Goal: Navigation & Orientation: Find specific page/section

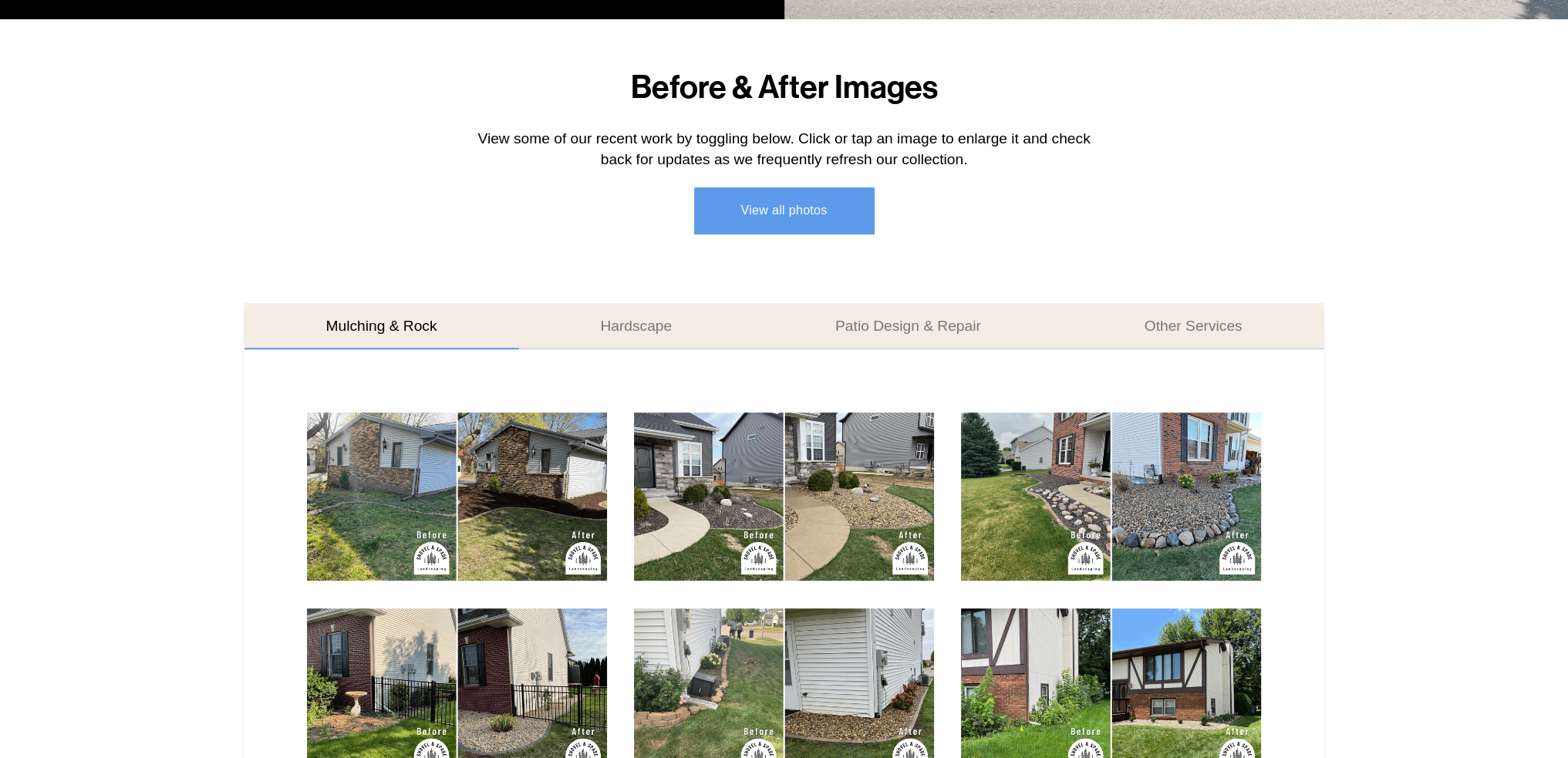
scroll to position [540, 0]
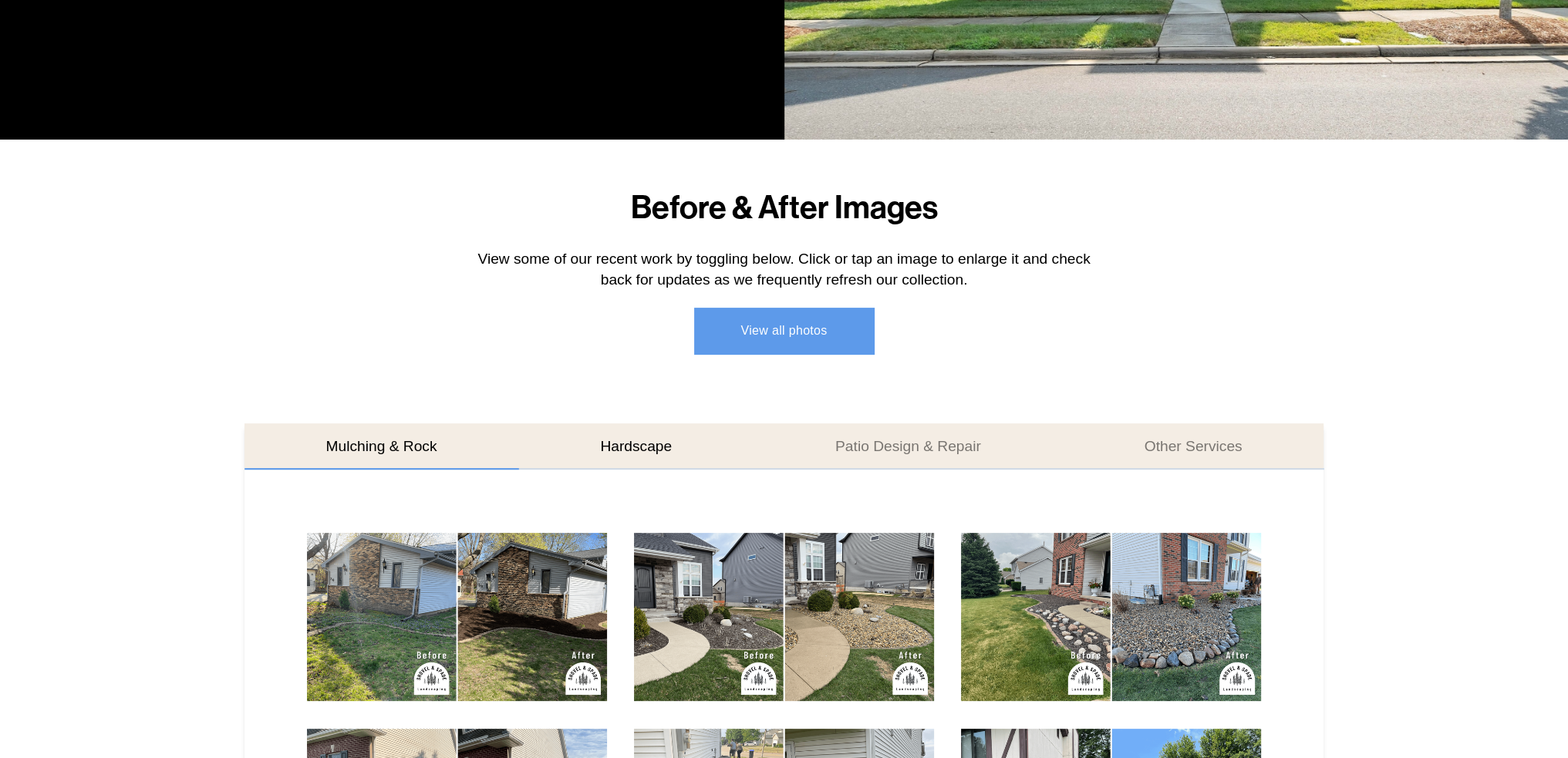
click at [625, 449] on button "Hardscape" at bounding box center [636, 446] width 236 height 46
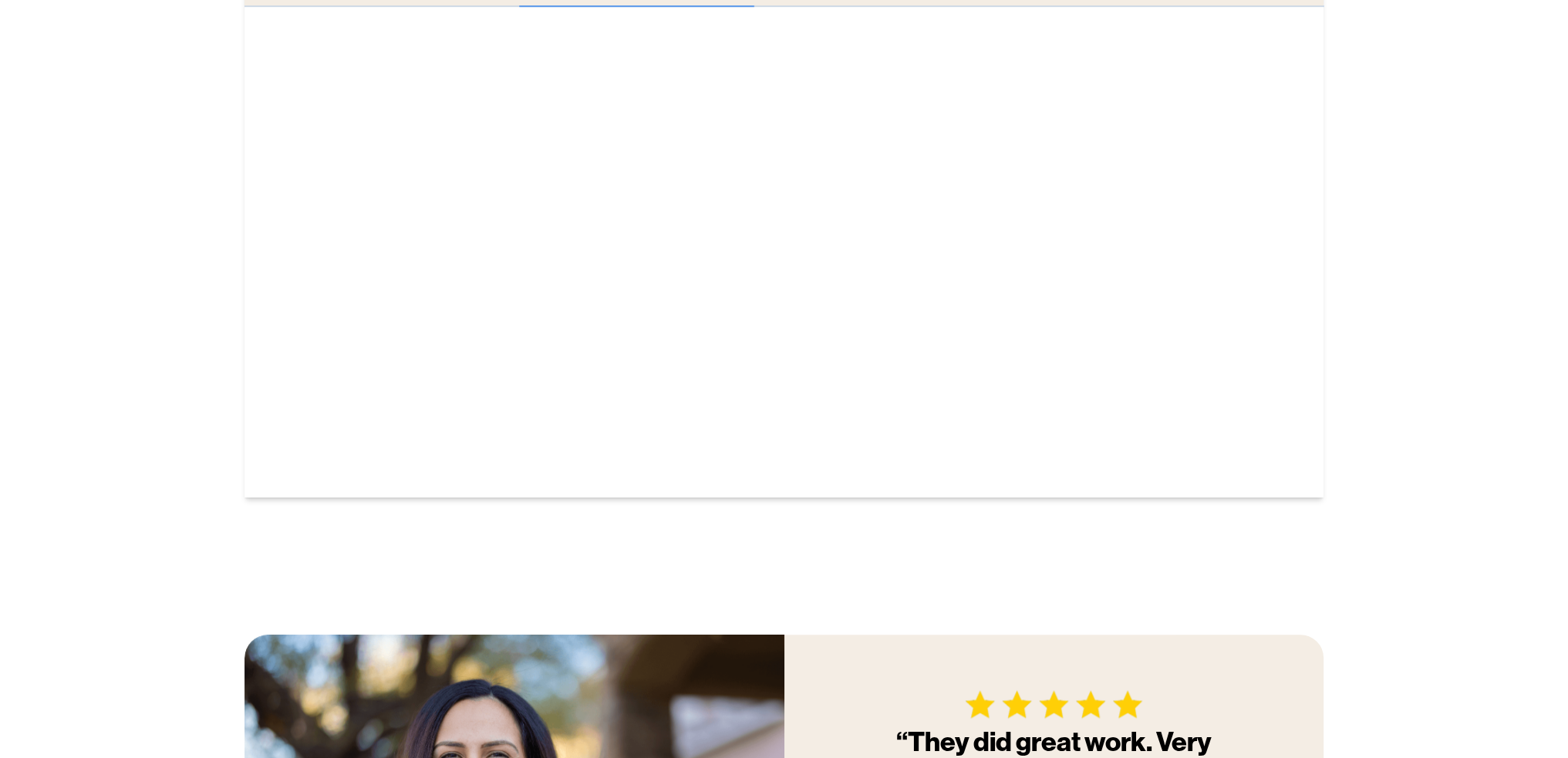
scroll to position [694, 0]
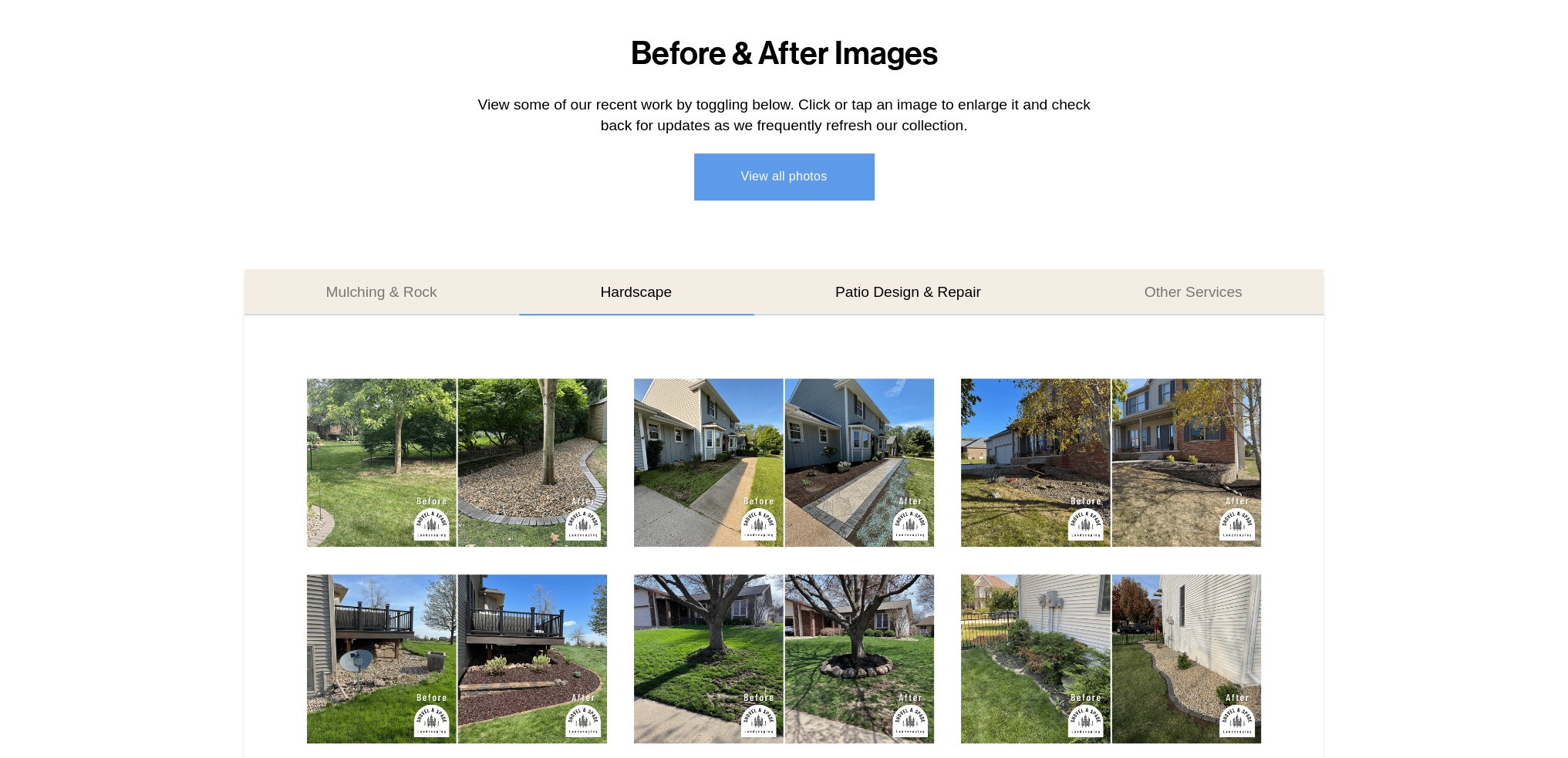
click at [917, 296] on button "Patio Design & Repair" at bounding box center [908, 292] width 310 height 46
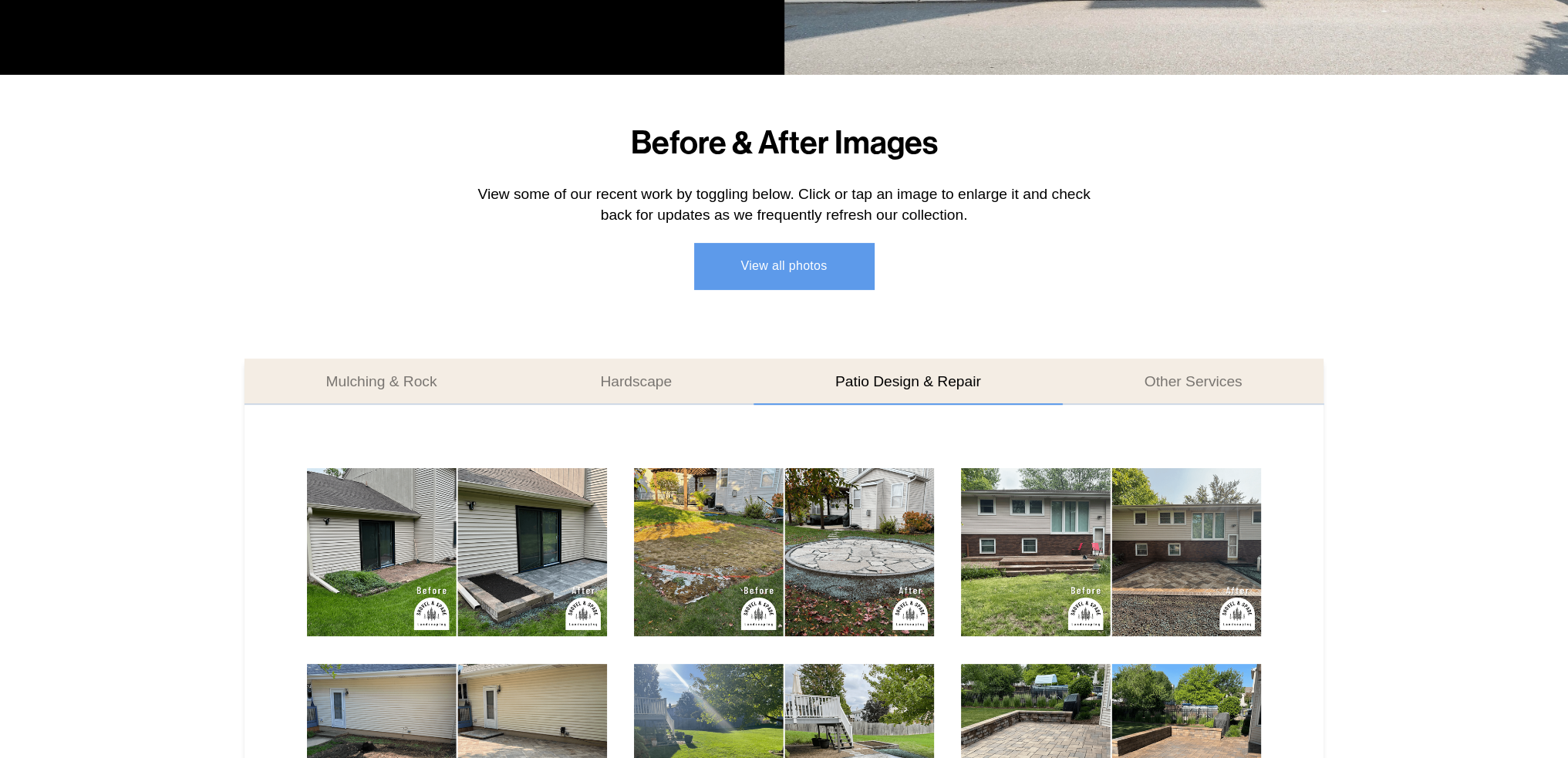
scroll to position [540, 0]
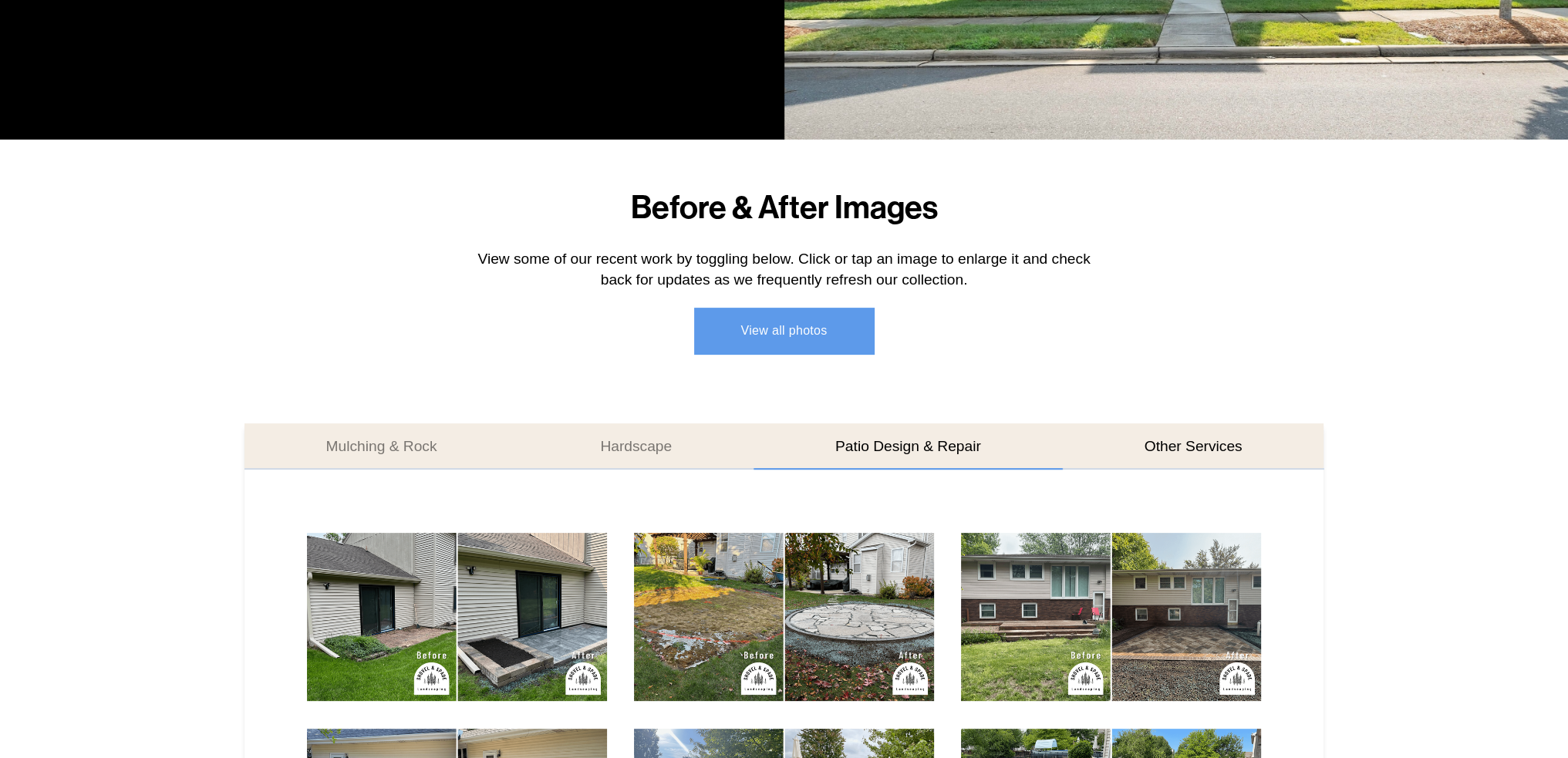
click at [1185, 436] on button "Other Services" at bounding box center [1193, 446] width 262 height 46
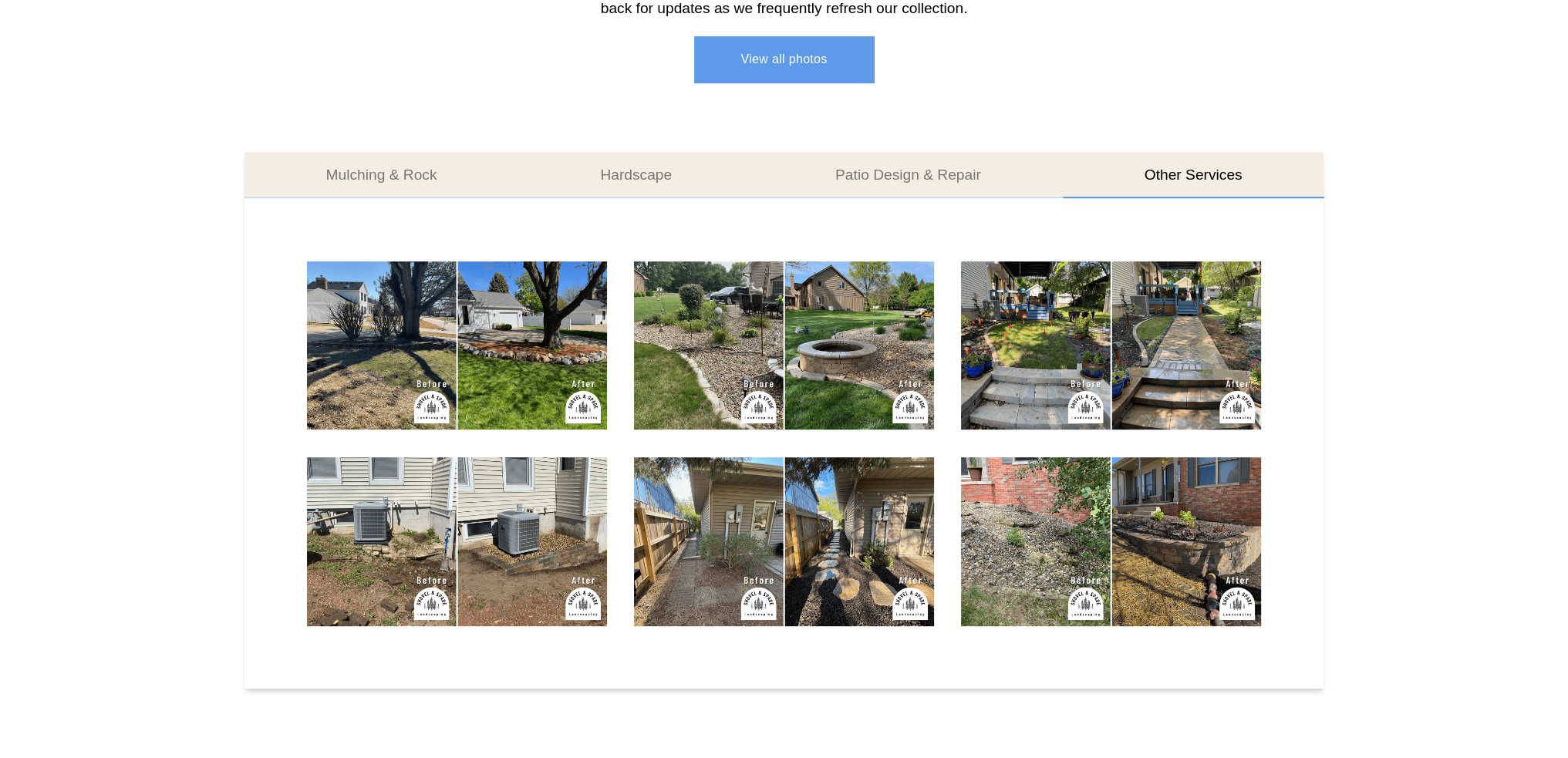
scroll to position [925, 0]
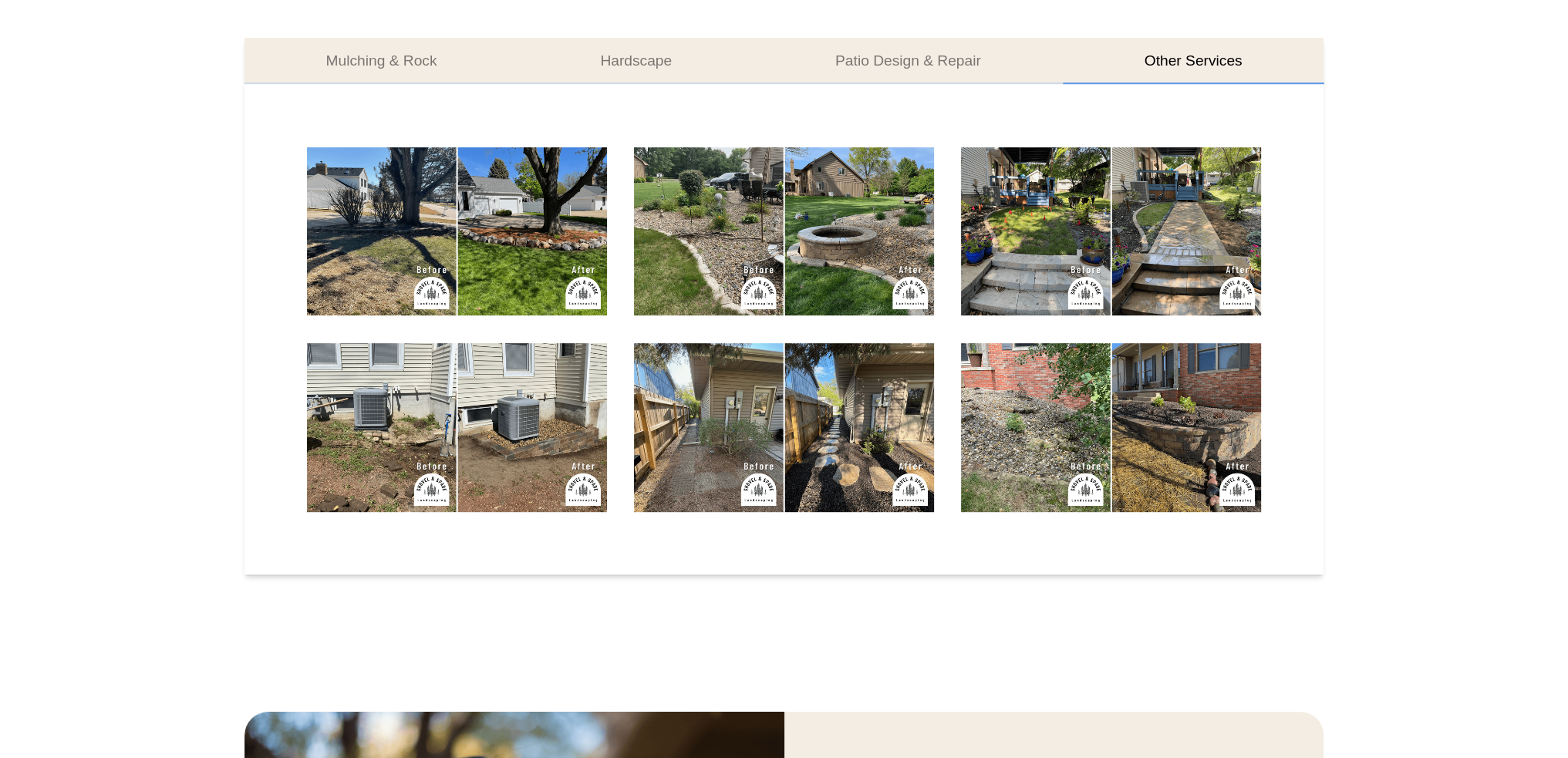
click at [860, 273] on img at bounding box center [784, 232] width 300 height 169
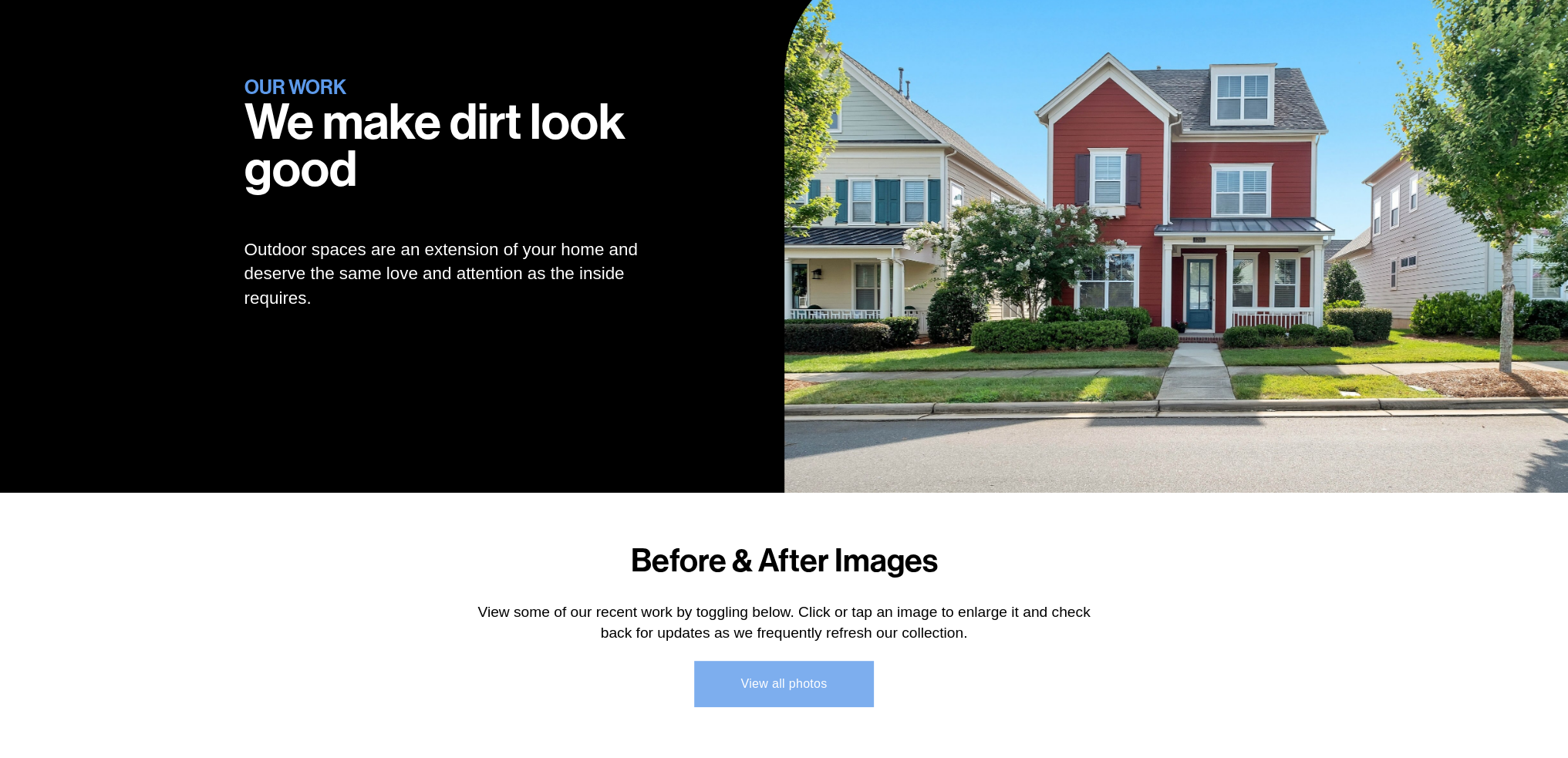
scroll to position [37, 0]
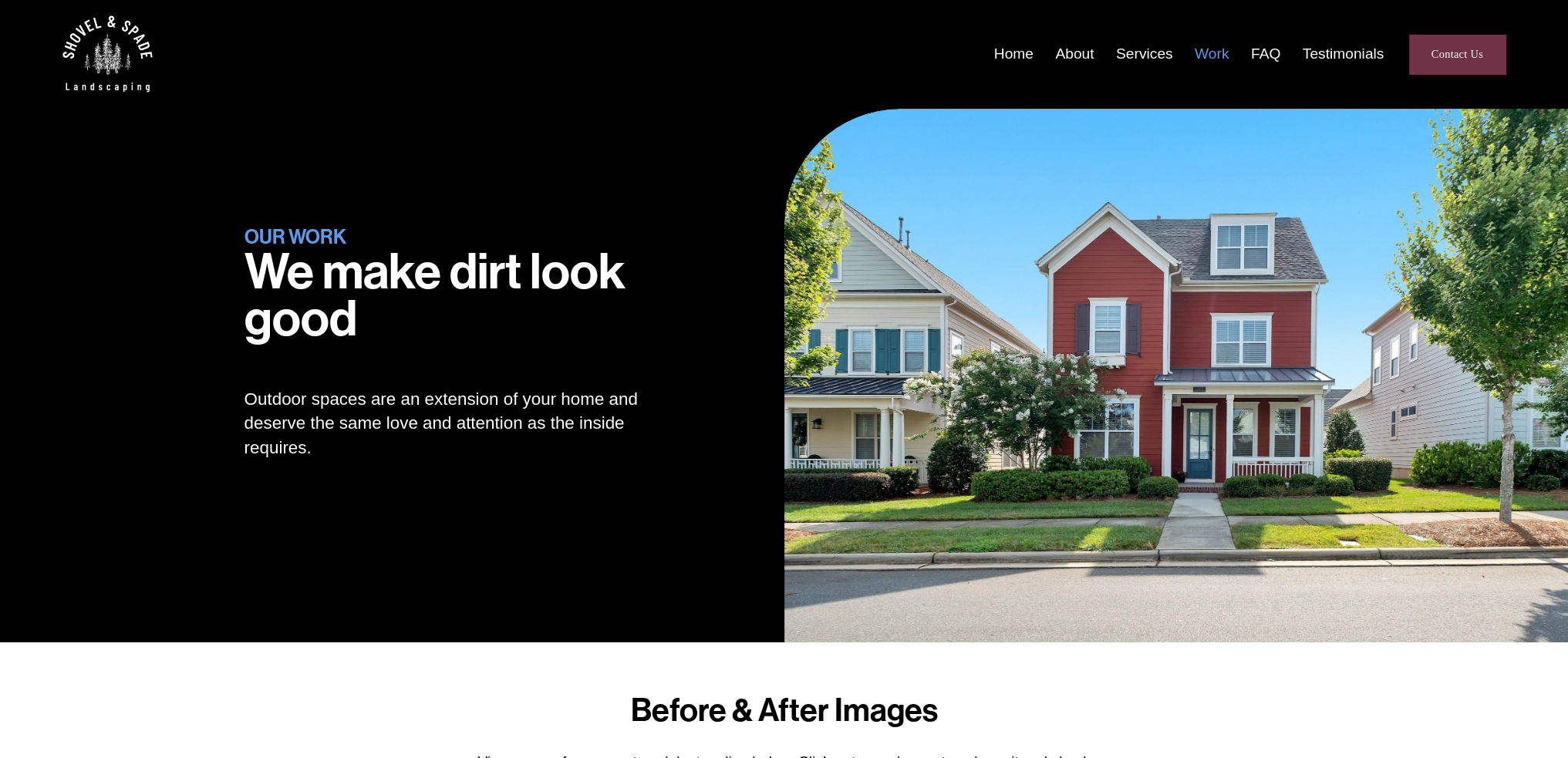
click at [1145, 53] on link "Services" at bounding box center [1145, 54] width 57 height 24
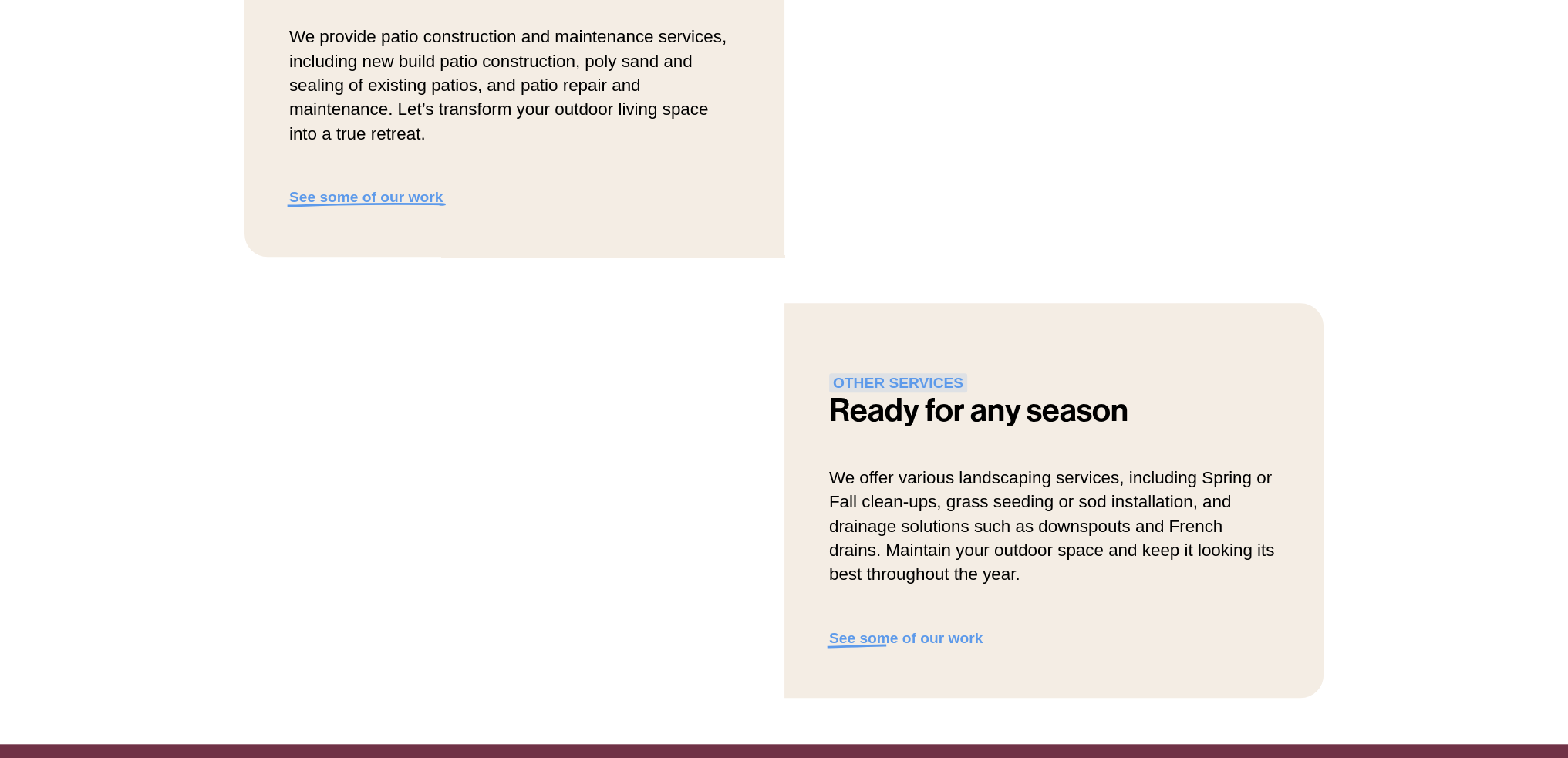
scroll to position [1620, 0]
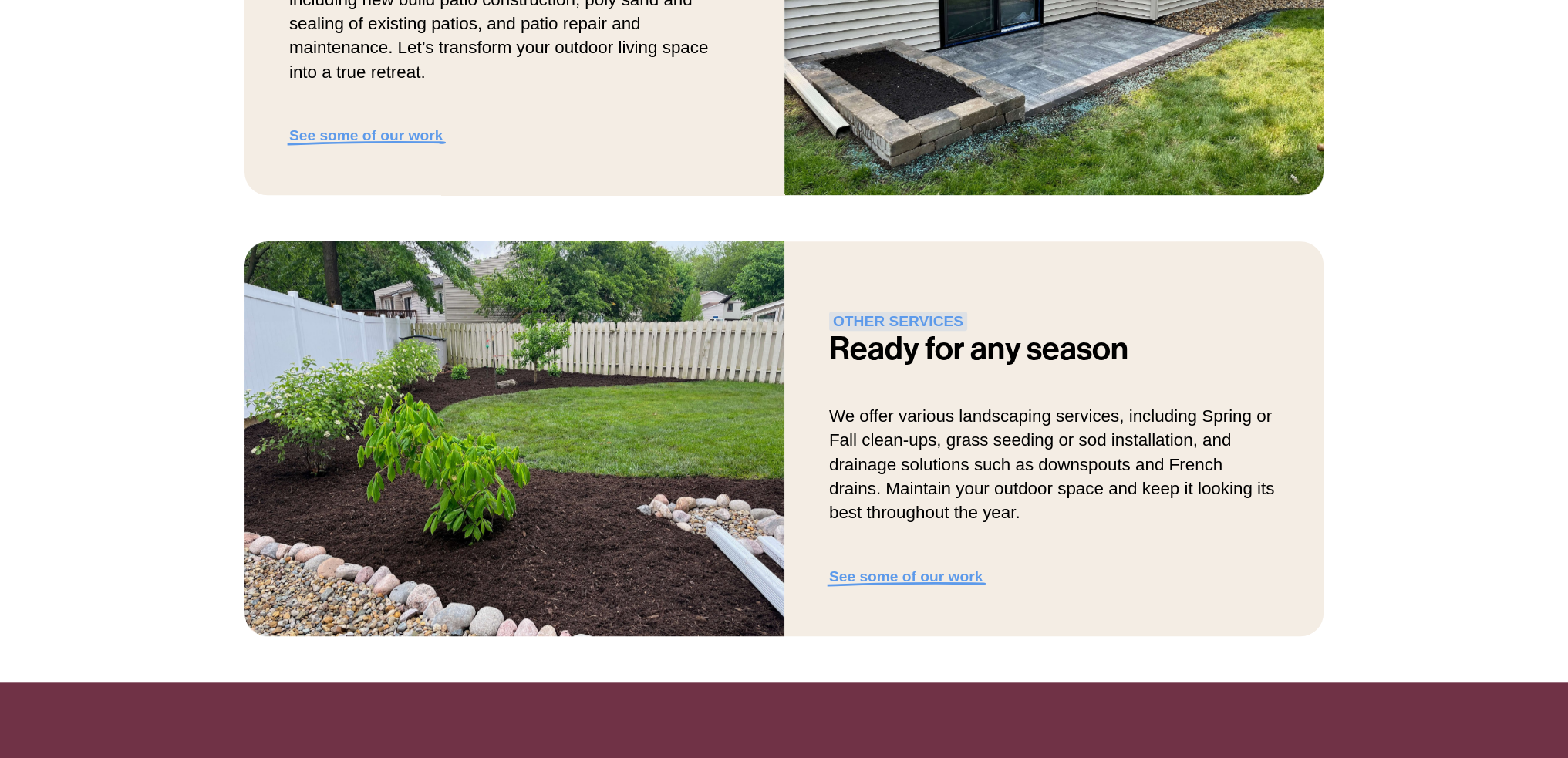
click at [900, 580] on strong "See some of our work" at bounding box center [906, 577] width 153 height 16
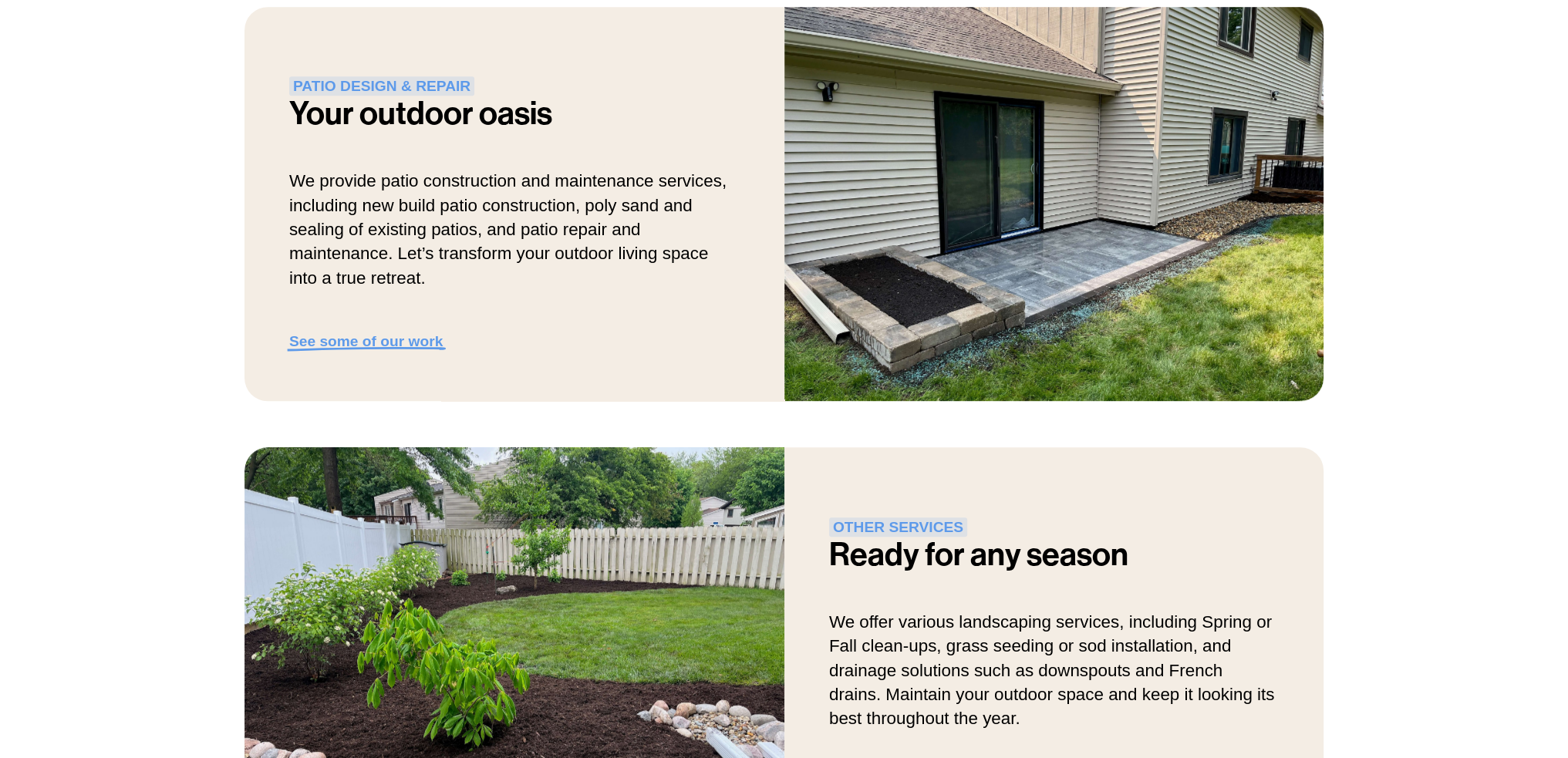
scroll to position [1311, 0]
